Goal: Task Accomplishment & Management: Manage account settings

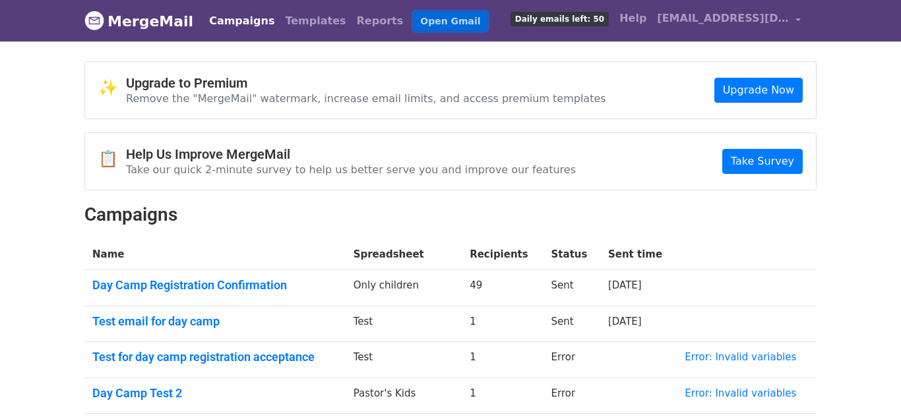
click at [413, 25] on link "Open Gmail" at bounding box center [449, 21] width 73 height 19
click at [408, 31] on li "Open Gmail" at bounding box center [447, 21] width 78 height 26
click at [413, 22] on link "Open Gmail" at bounding box center [449, 21] width 73 height 19
click at [756, 18] on span "[EMAIL_ADDRESS][DOMAIN_NAME]" at bounding box center [723, 19] width 132 height 16
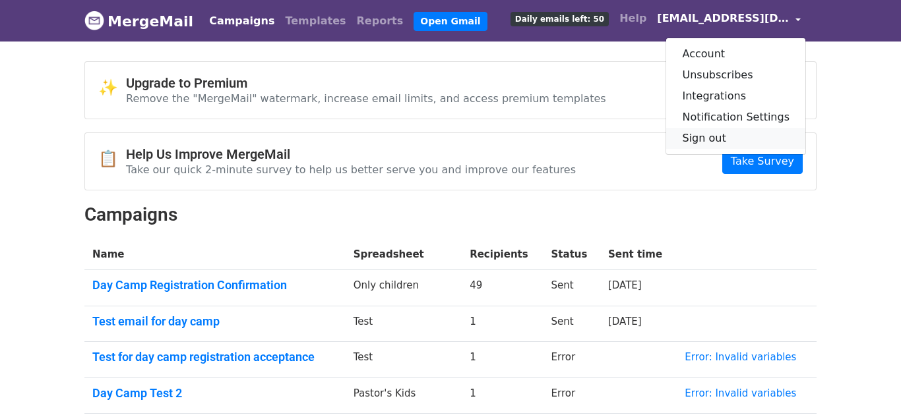
click at [713, 140] on link "Sign out" at bounding box center [735, 138] width 139 height 21
